Goal: Find specific page/section: Find specific page/section

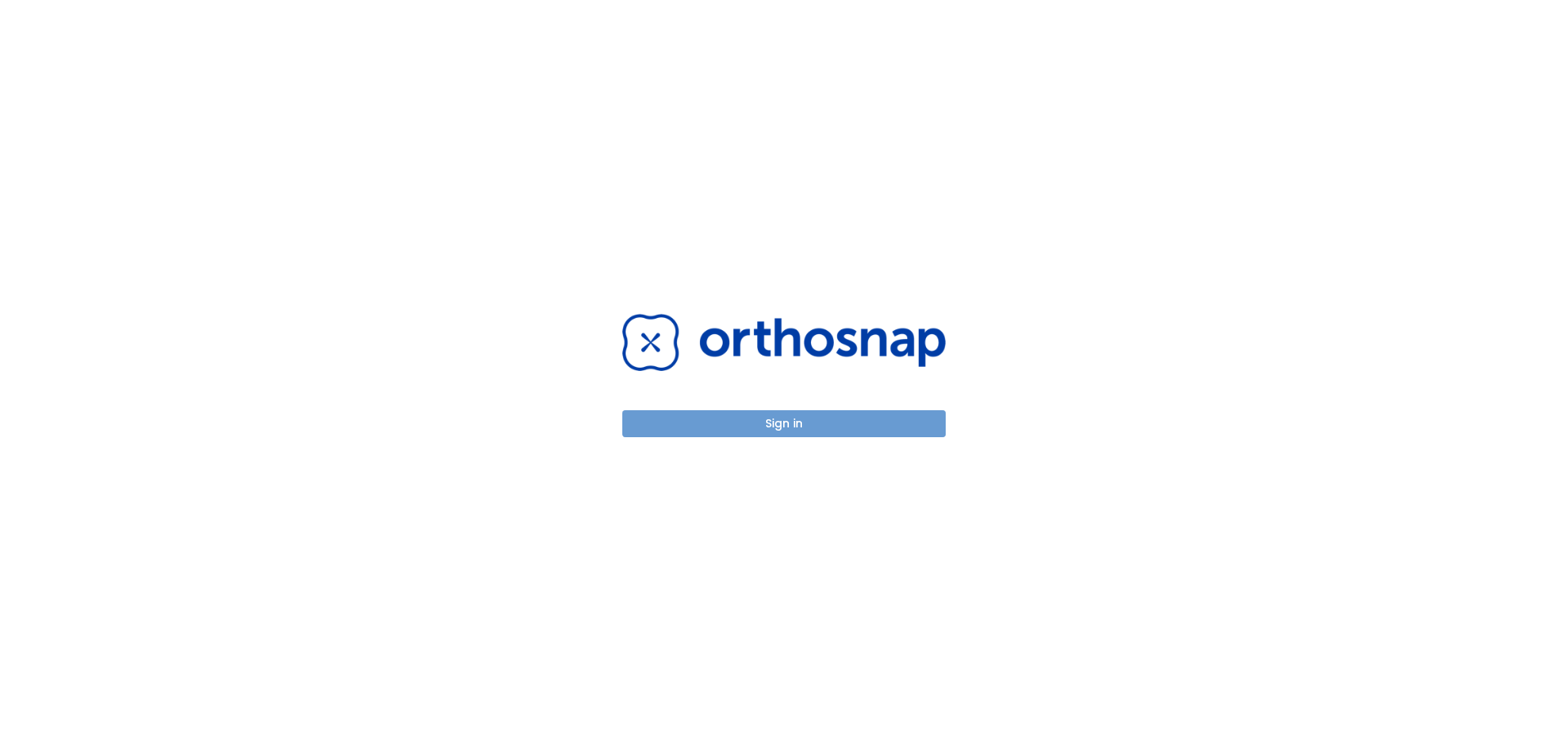
click at [798, 428] on button "Sign in" at bounding box center [784, 424] width 323 height 27
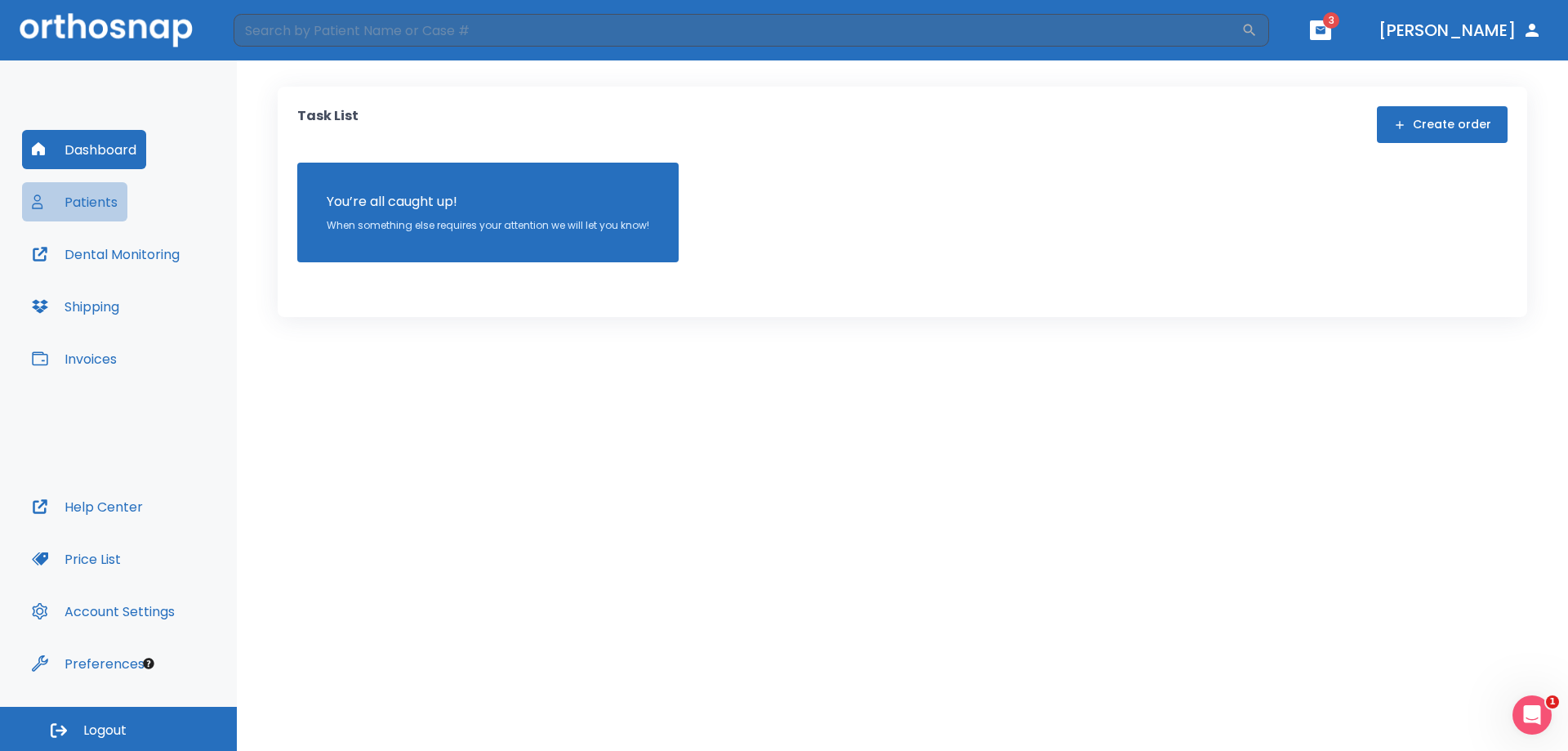
click at [91, 196] on button "Patients" at bounding box center [74, 202] width 106 height 39
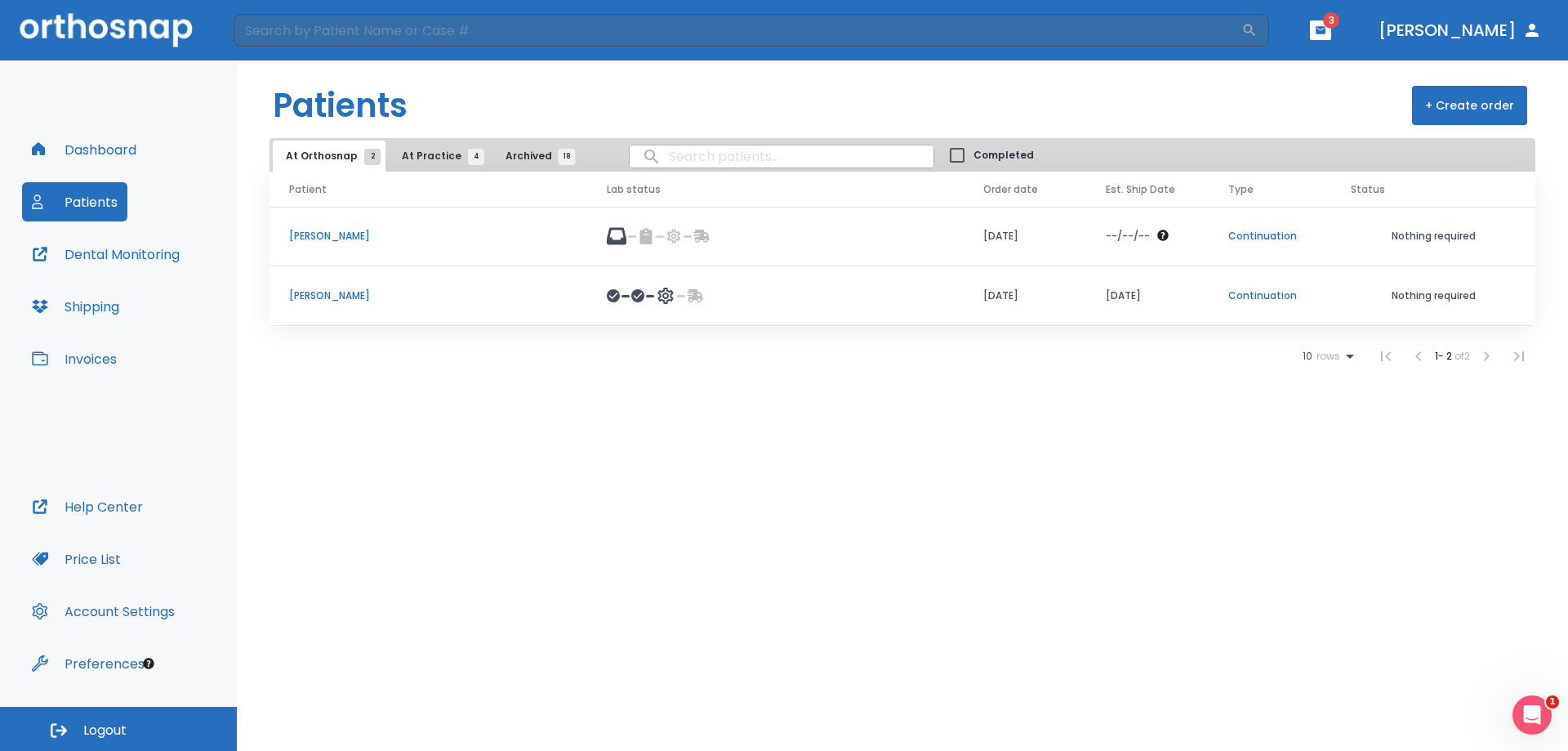
click at [332, 292] on p "[PERSON_NAME]" at bounding box center [428, 296] width 278 height 14
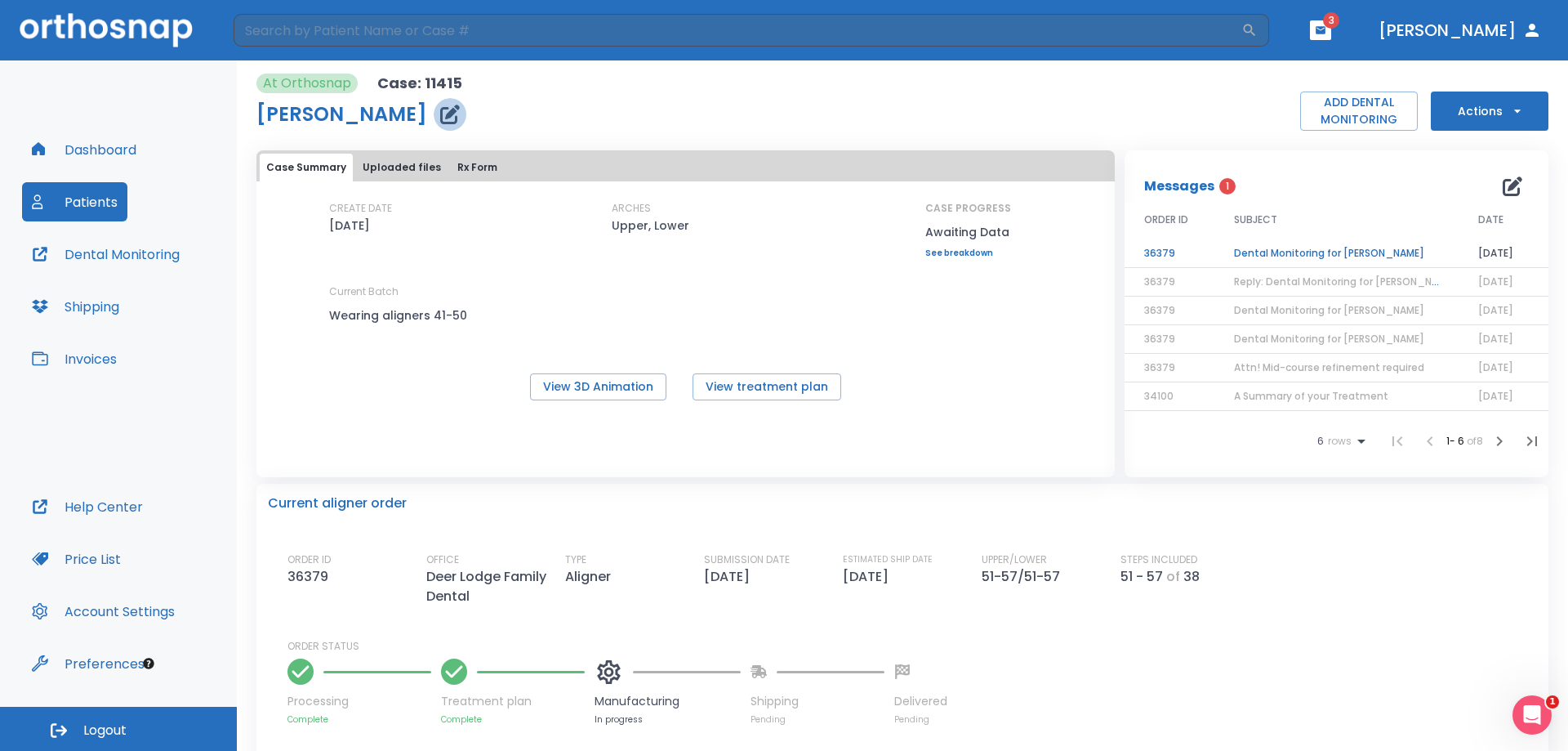
click at [440, 110] on icon "button" at bounding box center [450, 115] width 20 height 20
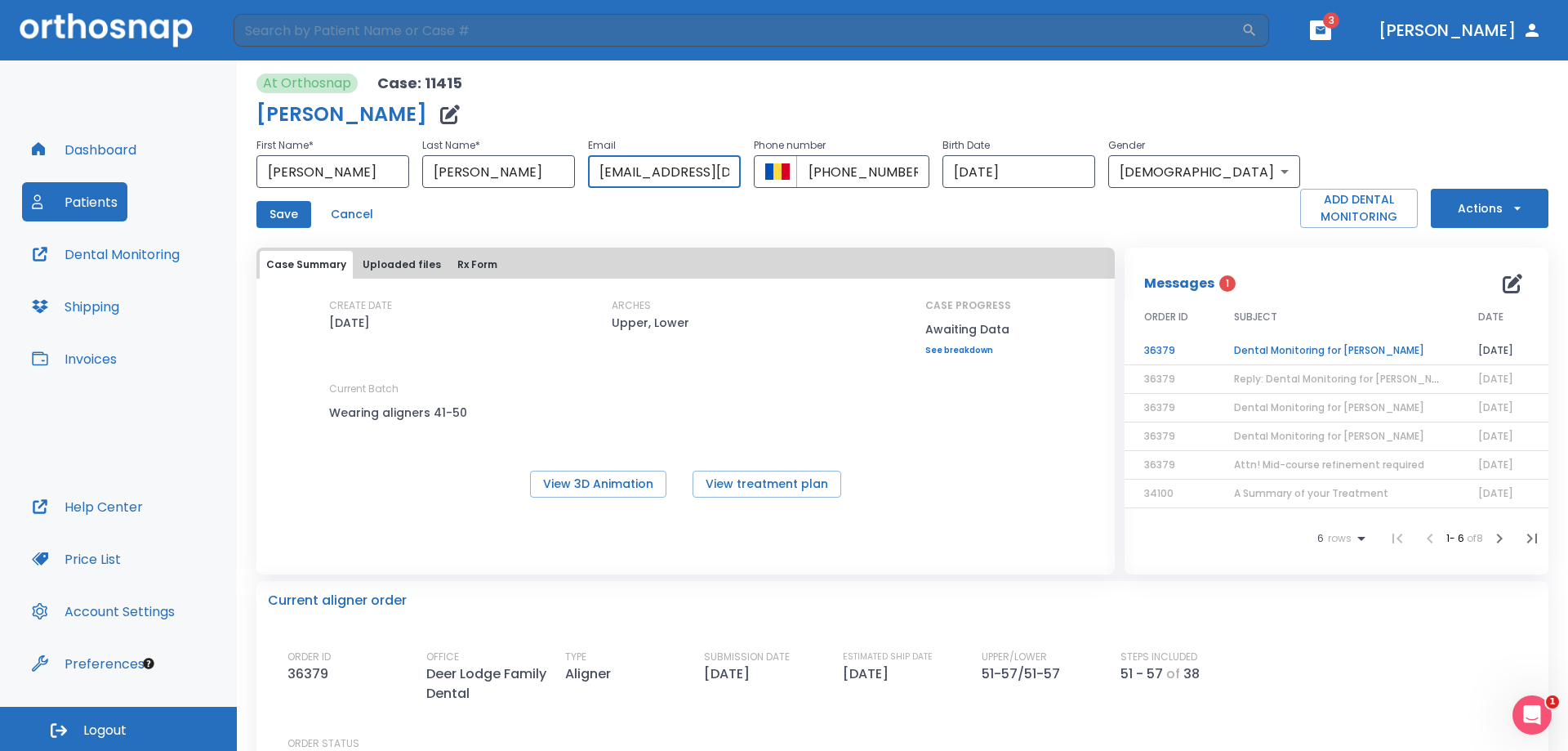
scroll to position [0, 72]
drag, startPoint x: 627, startPoint y: 174, endPoint x: 794, endPoint y: 170, distance: 167.0
click at [794, 170] on div "First Name * [PERSON_NAME] ​ Last Name * [PERSON_NAME] ​ Email [EMAIL_ADDRESS][…" at bounding box center [779, 162] width 1044 height 52
